Goal: Find specific page/section: Find specific page/section

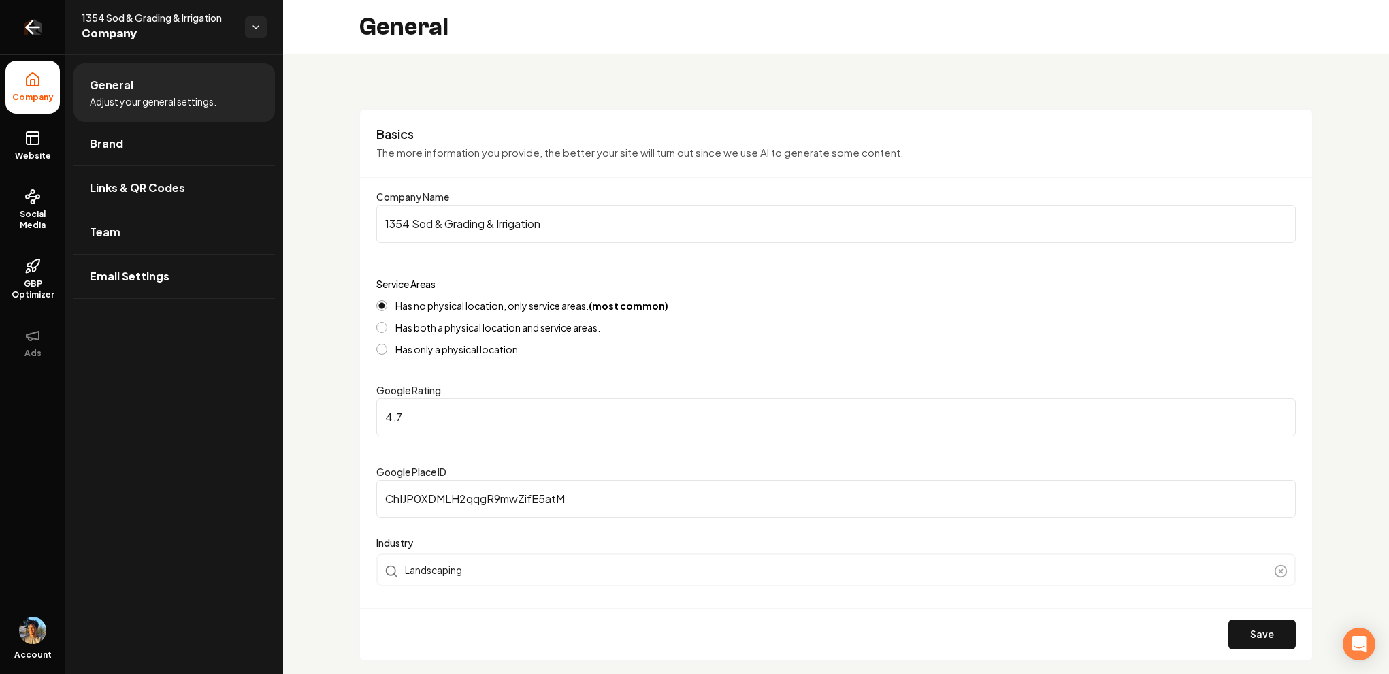
click at [39, 32] on icon "Return to dashboard" at bounding box center [33, 27] width 22 height 22
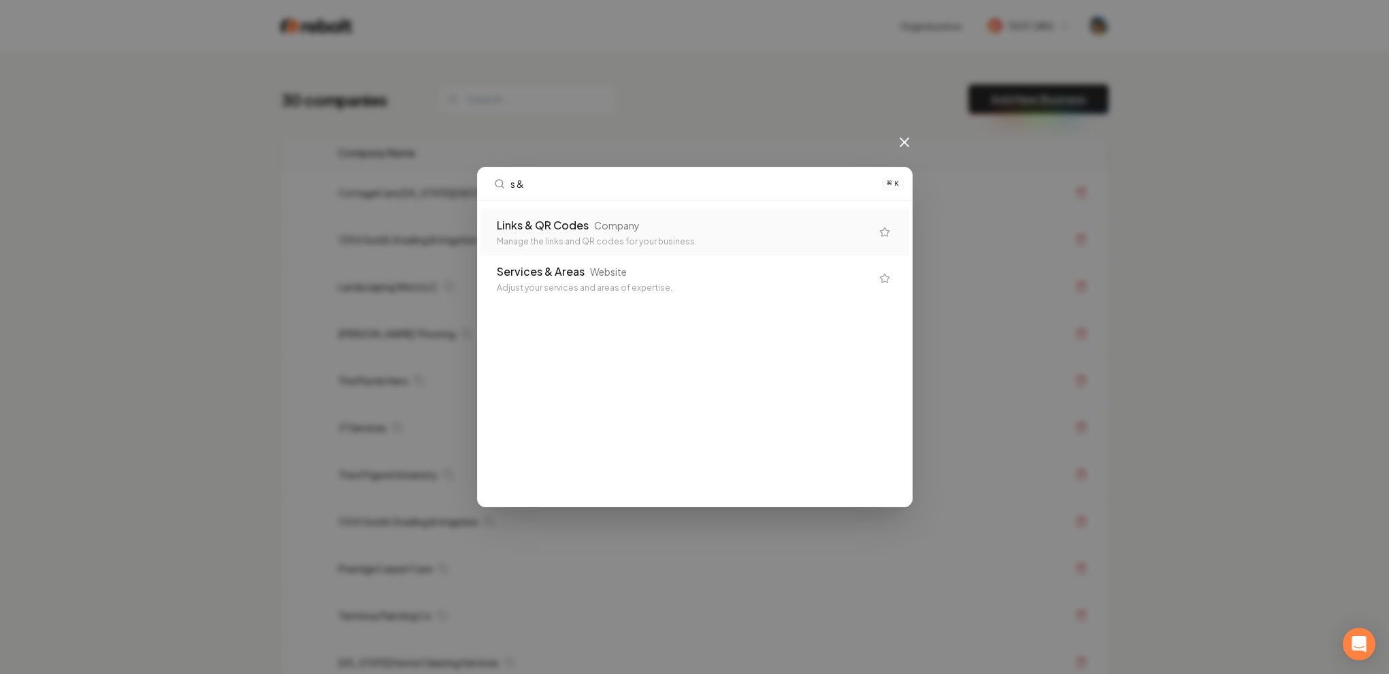
type input "s & g"
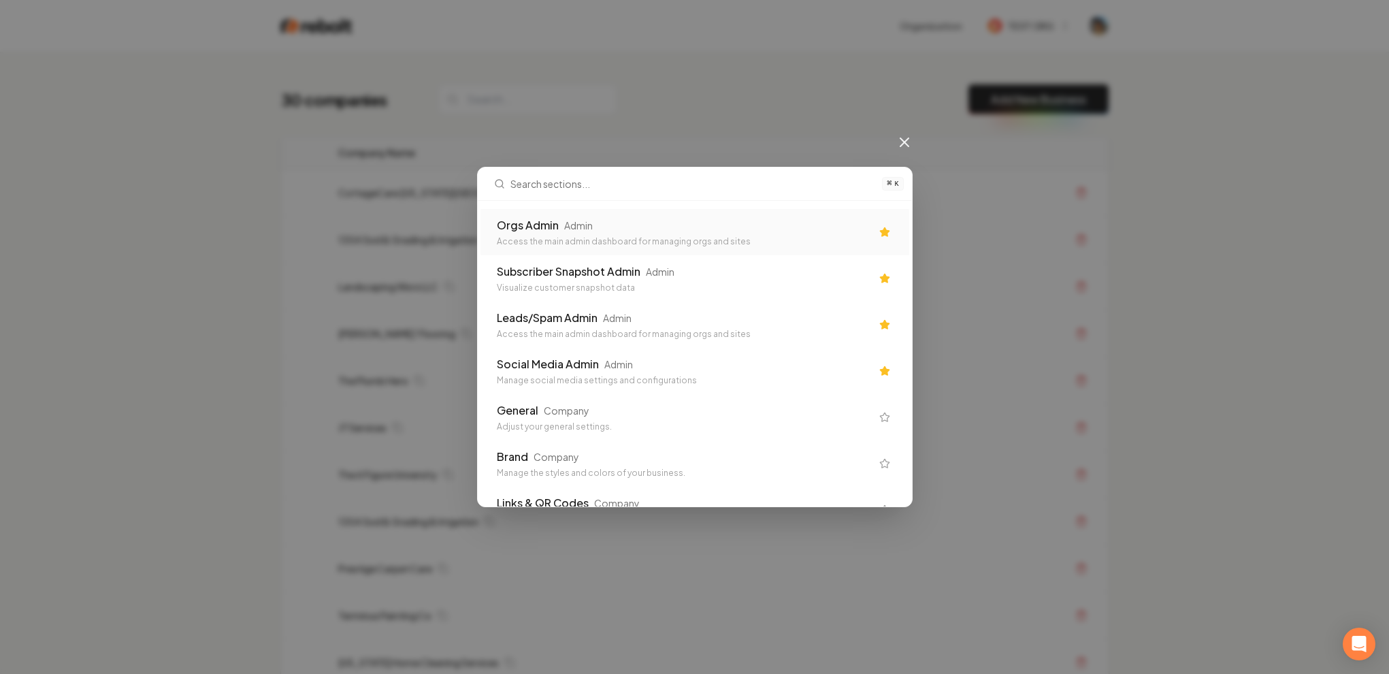
click at [742, 229] on div "Orgs Admin Admin" at bounding box center [684, 225] width 374 height 16
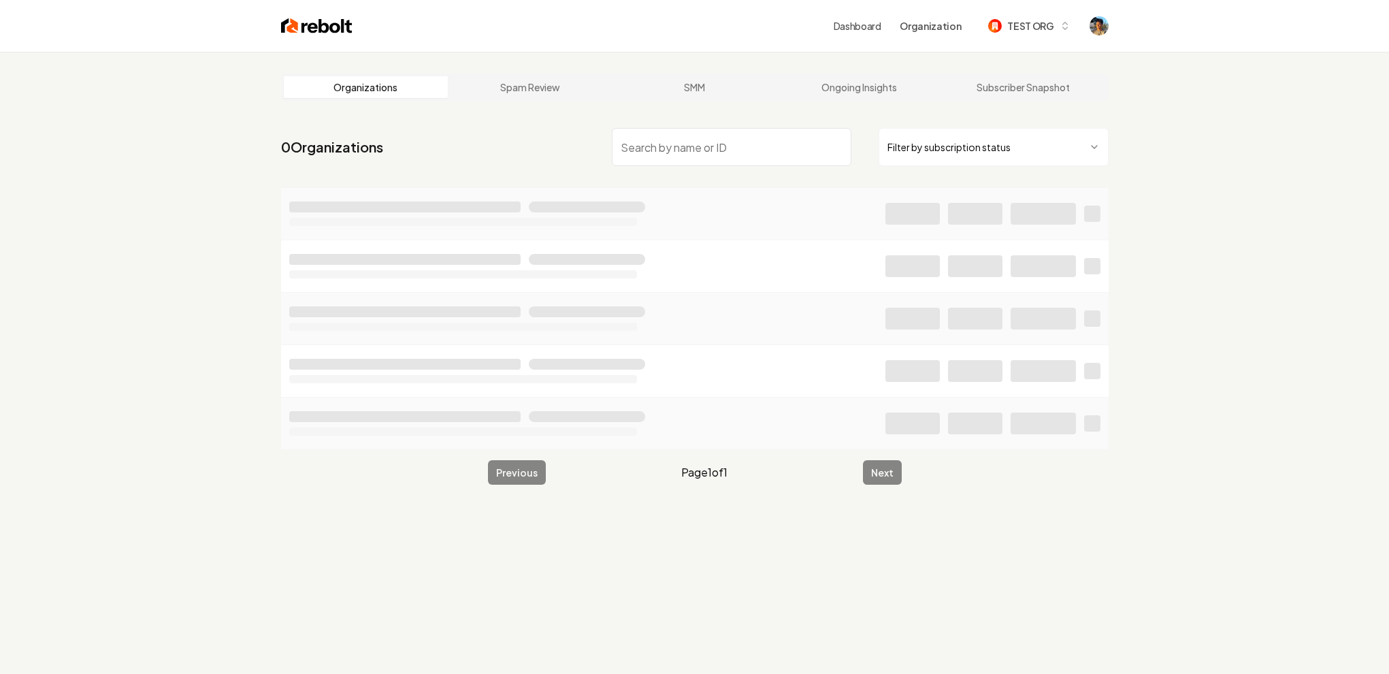
click at [670, 157] on input "search" at bounding box center [732, 147] width 240 height 38
type input "S & G"
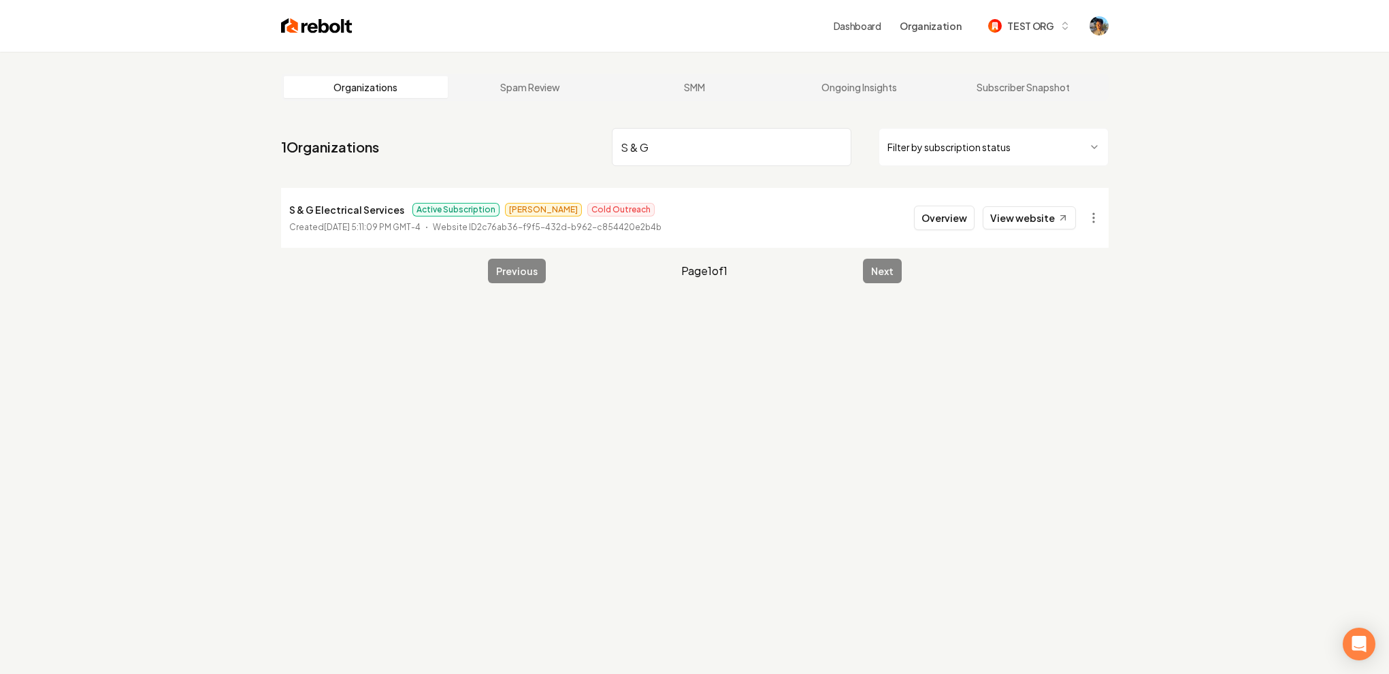
drag, startPoint x: 274, startPoint y: 141, endPoint x: 447, endPoint y: 143, distance: 173.6
click at [447, 143] on main "Organizations Spam Review SMM Ongoing Insights Subscriber Snapshot 1 Organizati…" at bounding box center [694, 178] width 871 height 253
click at [946, 223] on button "Overview" at bounding box center [944, 218] width 61 height 24
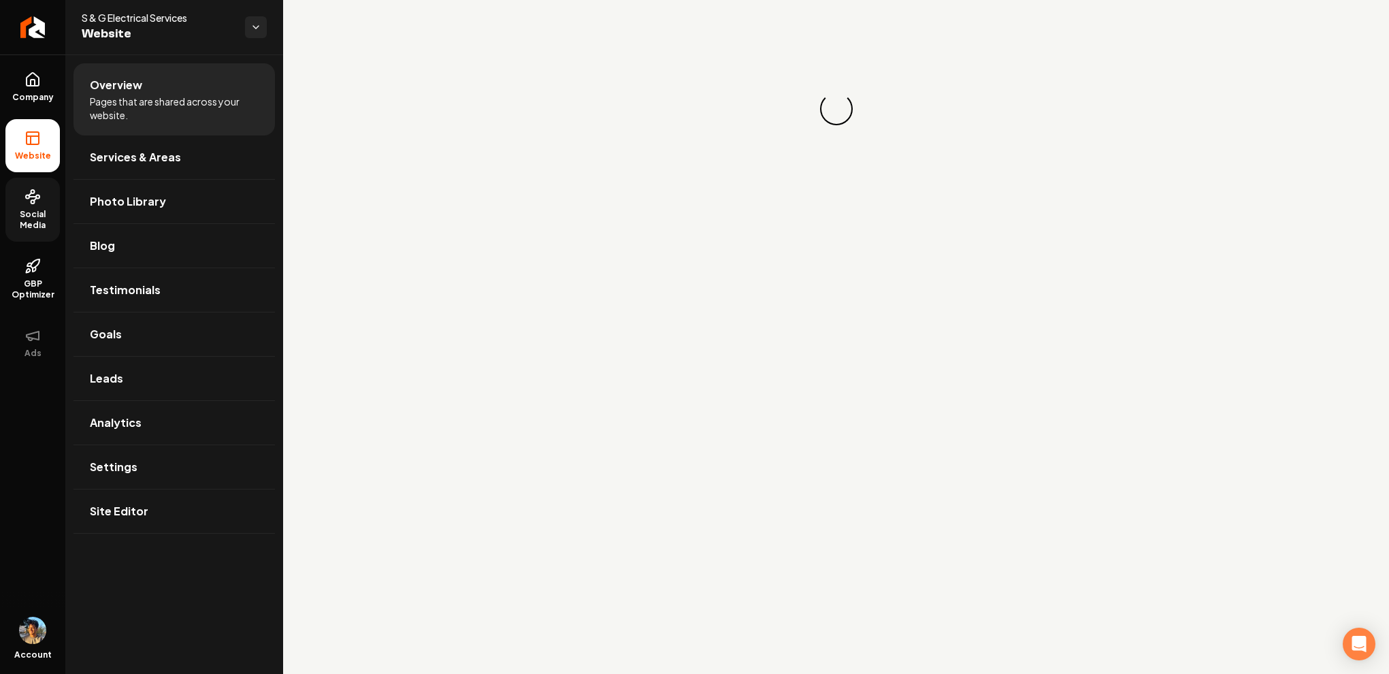
click at [15, 216] on span "Social Media" at bounding box center [32, 220] width 54 height 22
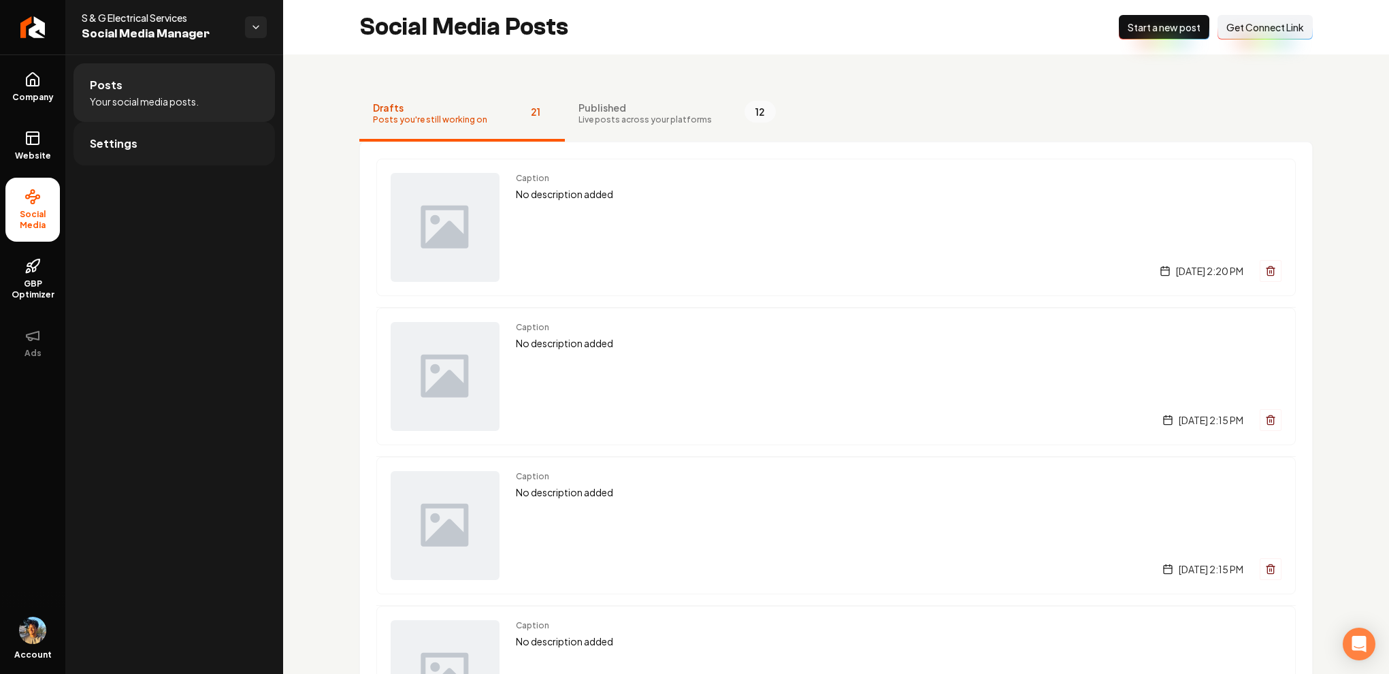
click at [155, 140] on link "Settings" at bounding box center [173, 144] width 201 height 44
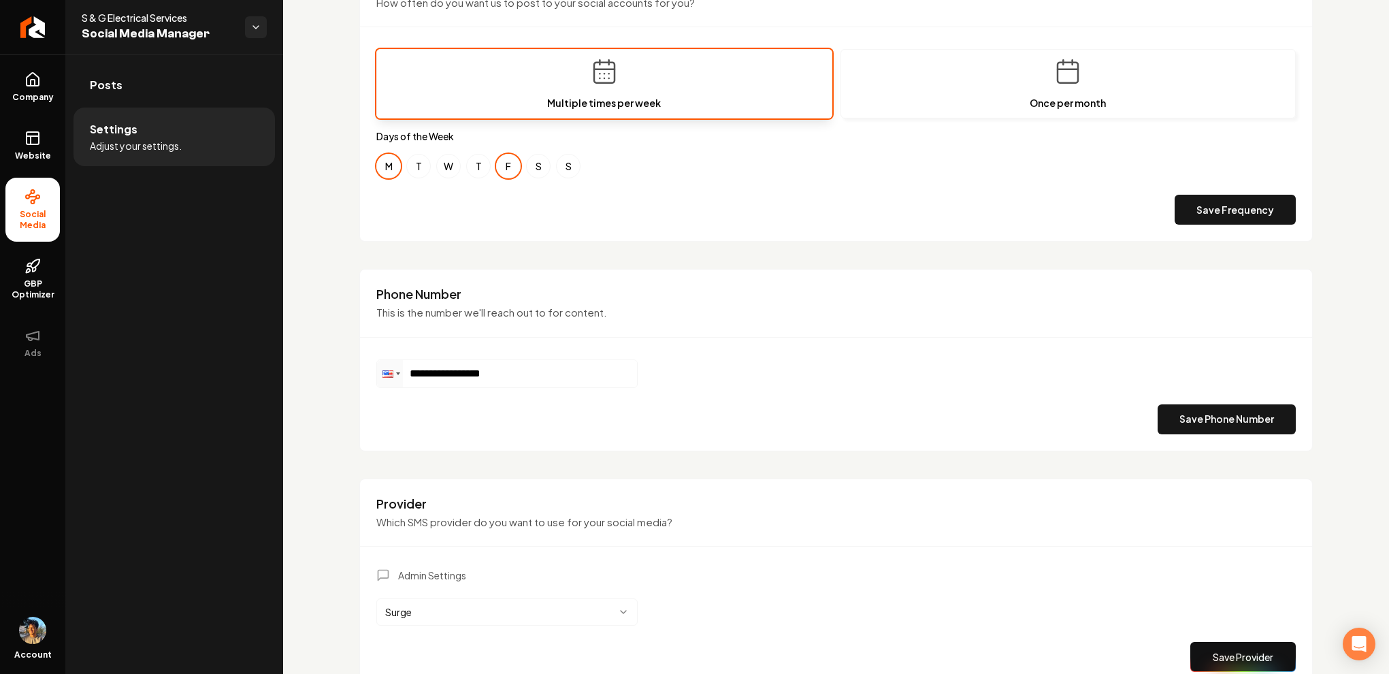
scroll to position [547, 0]
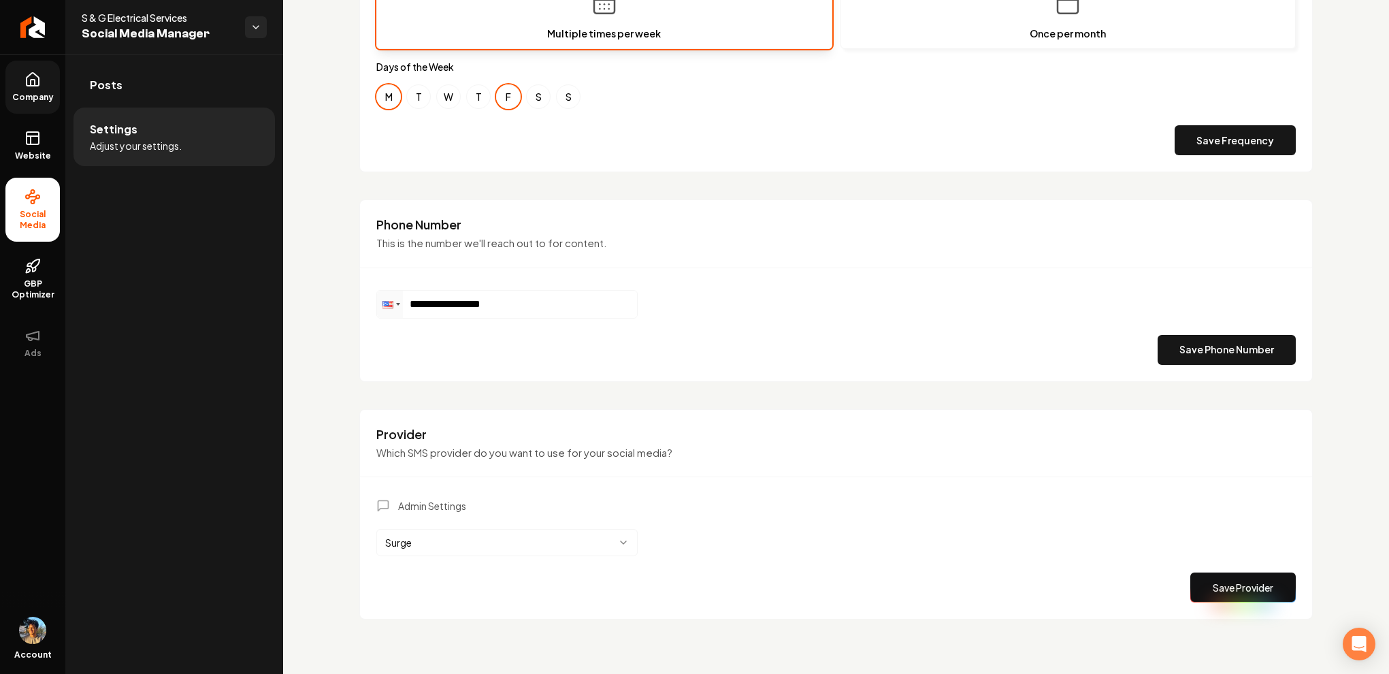
click at [44, 88] on link "Company" at bounding box center [32, 87] width 54 height 53
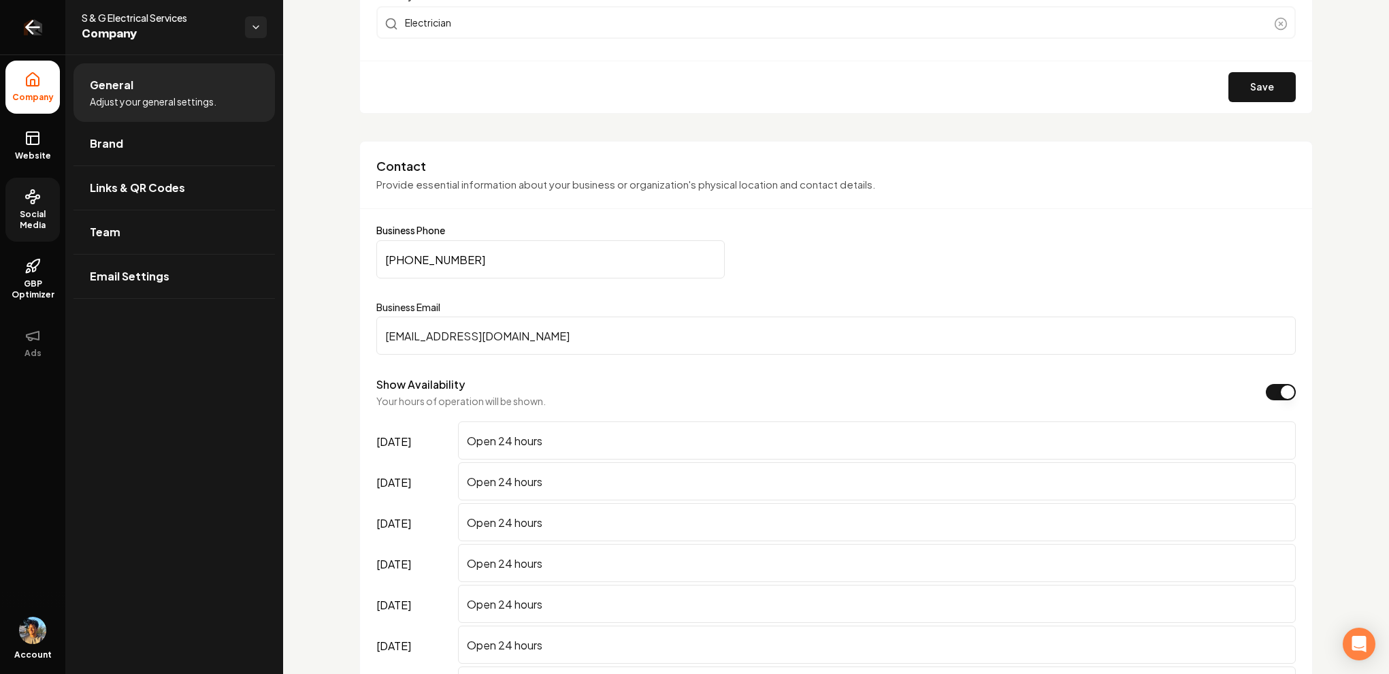
click at [35, 37] on icon "Return to dashboard" at bounding box center [33, 27] width 22 height 22
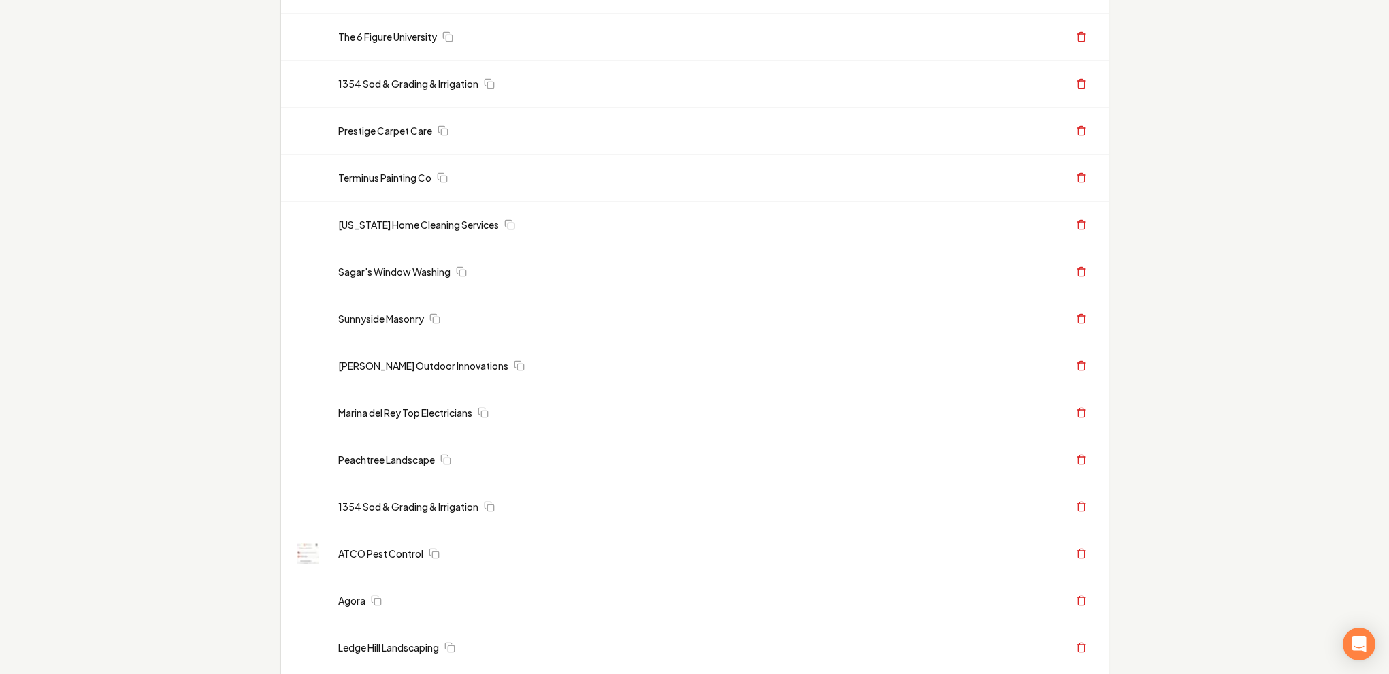
scroll to position [436, 0]
